Goal: Find specific page/section: Find specific page/section

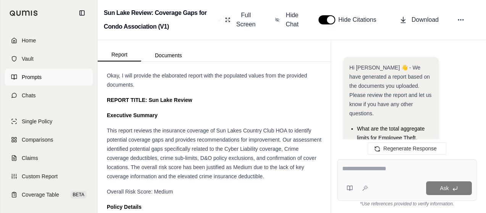
scroll to position [3912, 0]
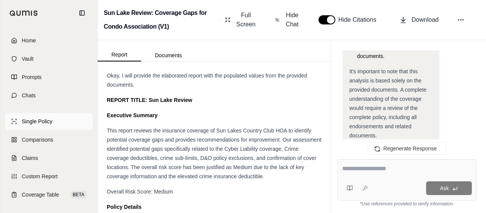
click at [48, 122] on span "Single Policy" at bounding box center [37, 121] width 31 height 8
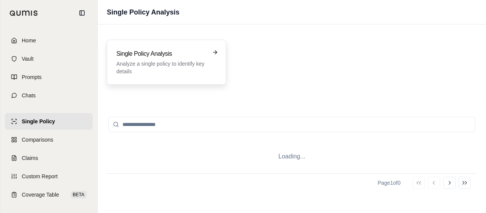
click at [191, 55] on h3 "Single Policy Analysis" at bounding box center [161, 53] width 90 height 9
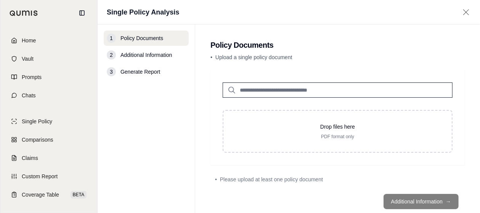
click at [467, 11] on icon at bounding box center [466, 12] width 6 height 6
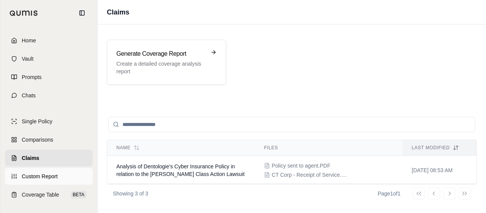
click at [40, 175] on span "Custom Report" at bounding box center [40, 176] width 36 height 8
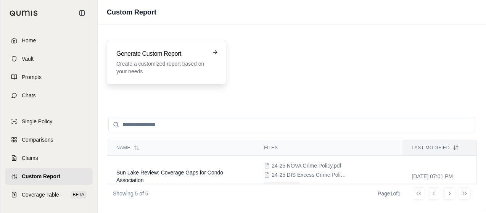
click at [198, 67] on p "Create a customized report based on your needs" at bounding box center [161, 67] width 90 height 15
